Goal: Information Seeking & Learning: Learn about a topic

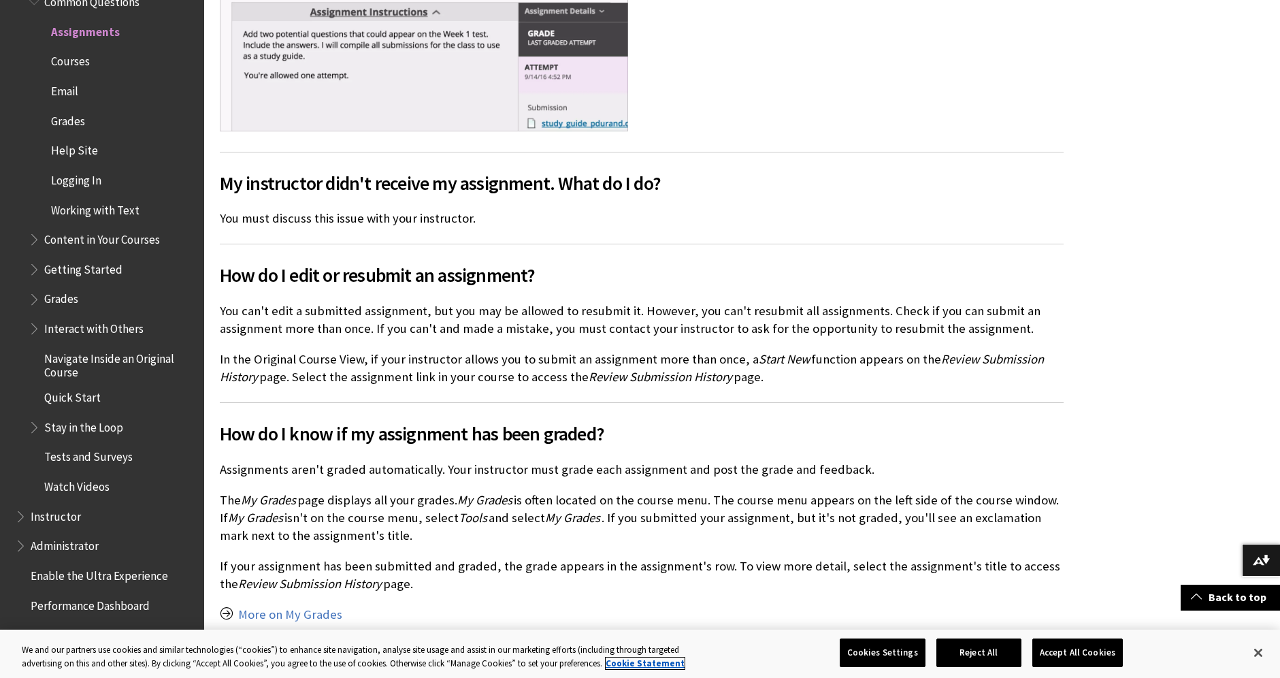
scroll to position [1021, 0]
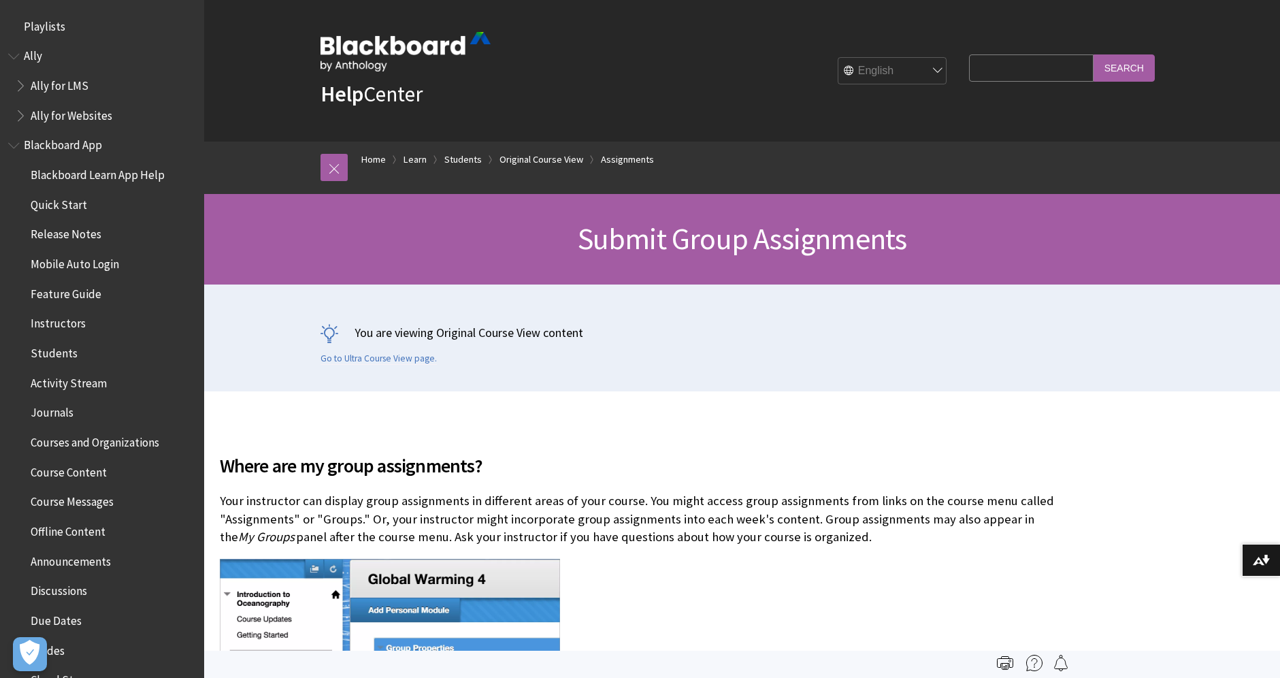
scroll to position [2042, 0]
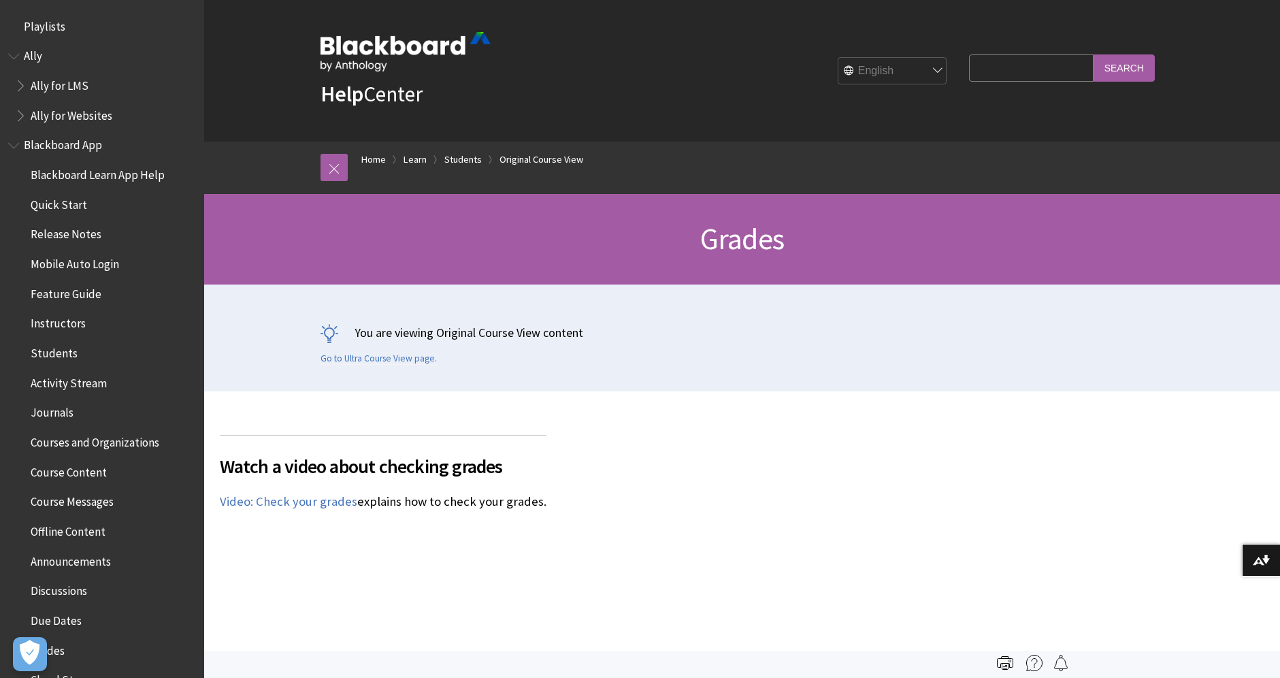
scroll to position [1845, 0]
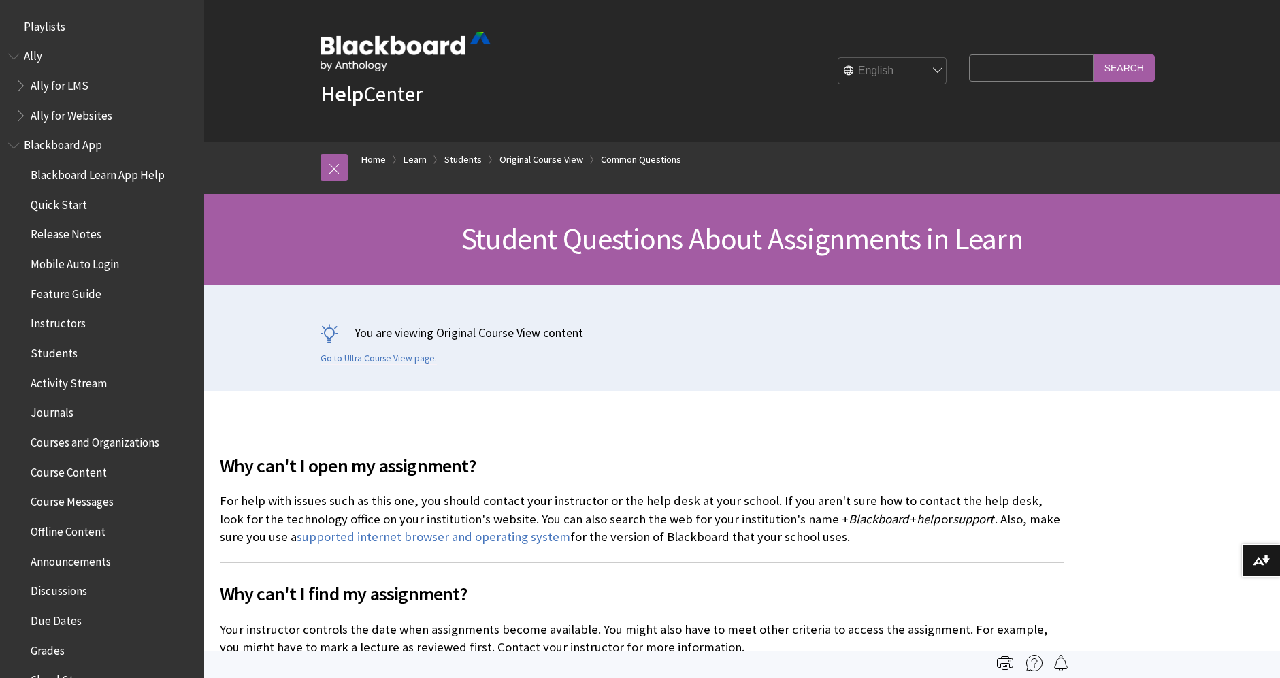
scroll to position [1786, 0]
